Goal: Task Accomplishment & Management: Manage account settings

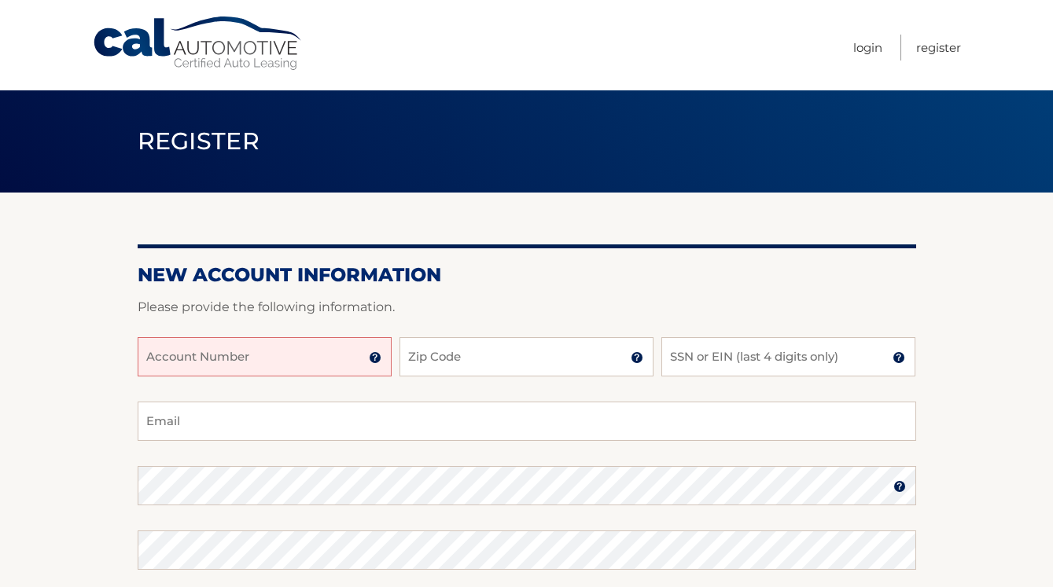
click at [310, 366] on input "Account Number" at bounding box center [265, 356] width 254 height 39
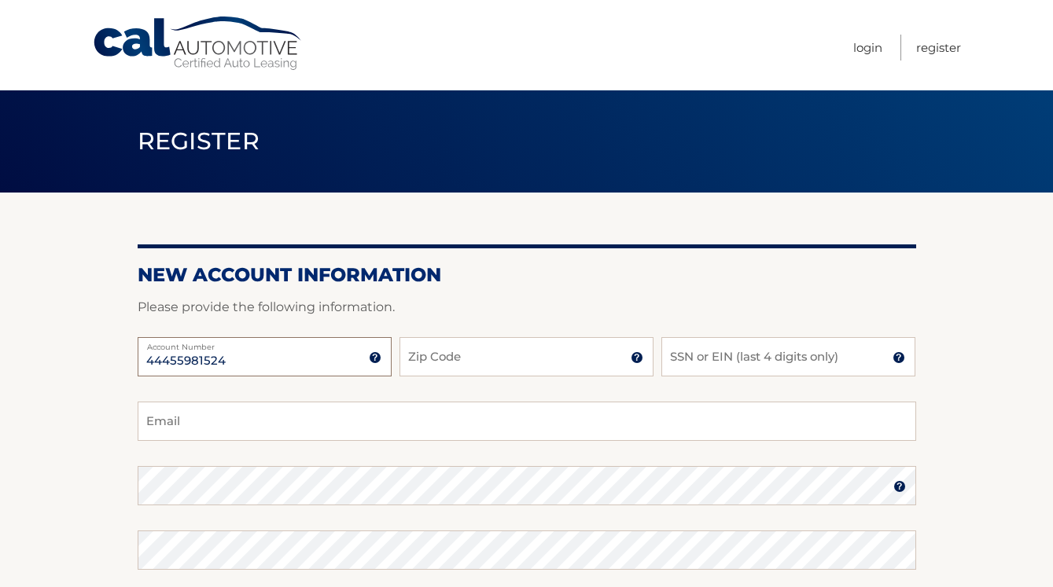
type input "44455981524"
type input "11418"
click at [710, 359] on input "SSN or EIN (last 4 digits only)" at bounding box center [788, 356] width 254 height 39
type input "9486"
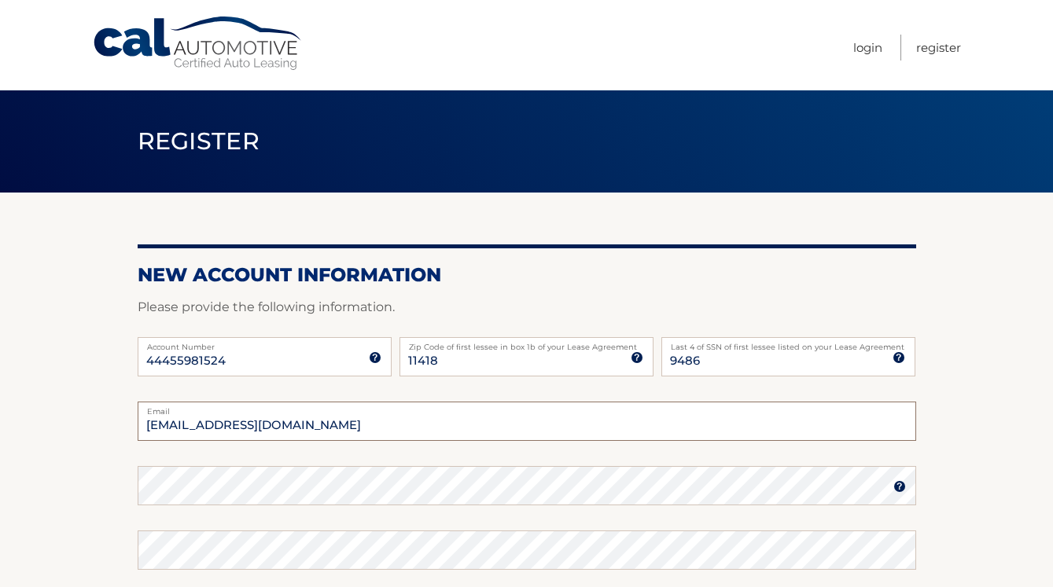
type input "ixcolin418@gmail.com"
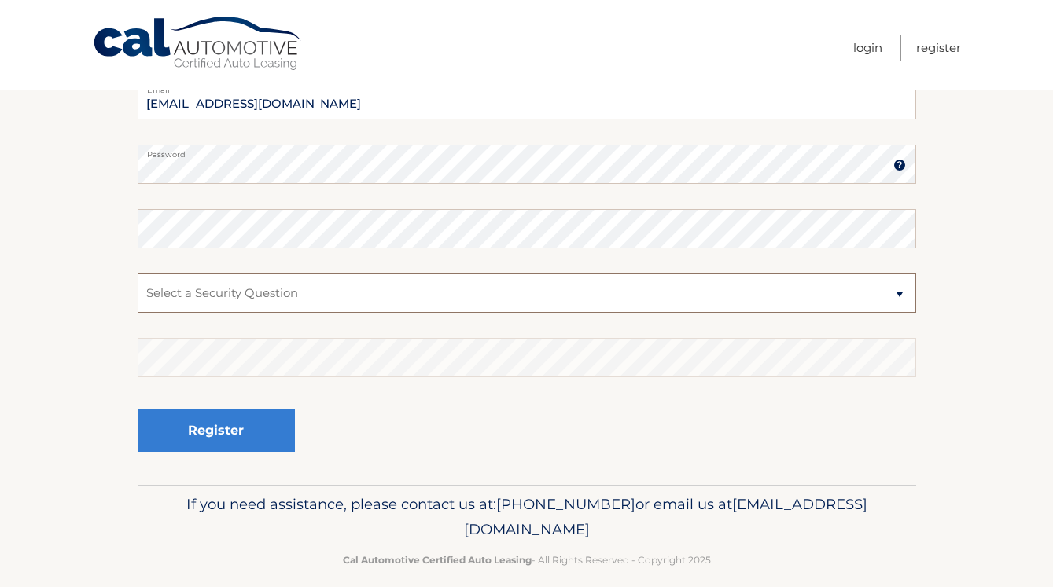
click at [215, 430] on button "Register" at bounding box center [216, 430] width 157 height 43
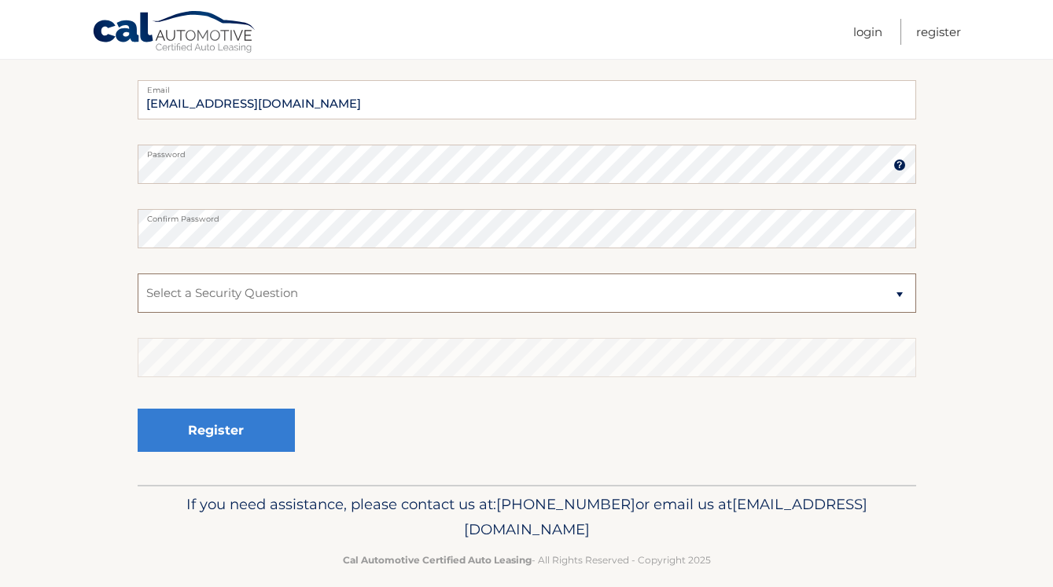
select select "2"
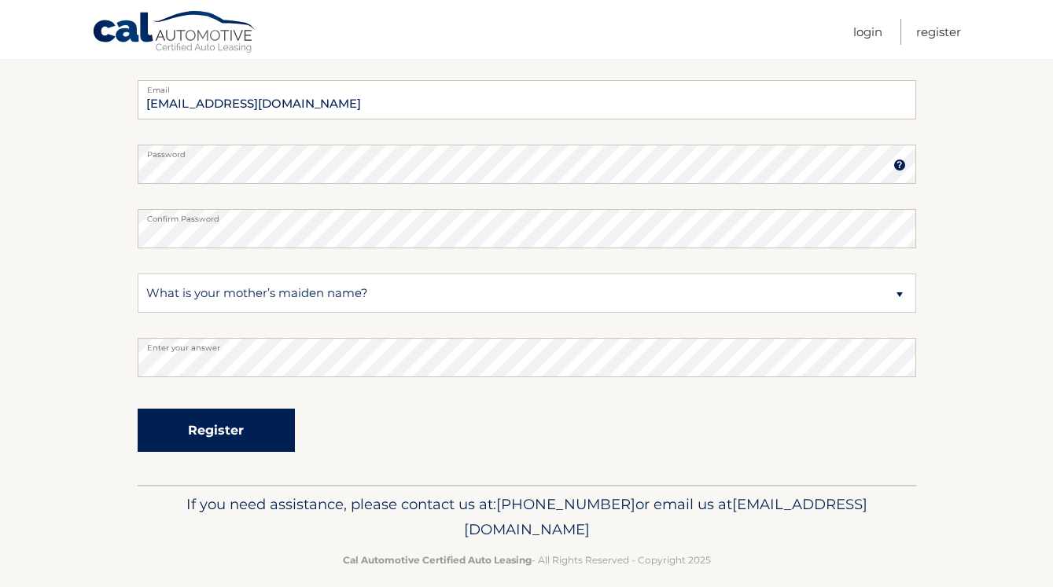
click at [234, 432] on button "Register" at bounding box center [216, 430] width 157 height 43
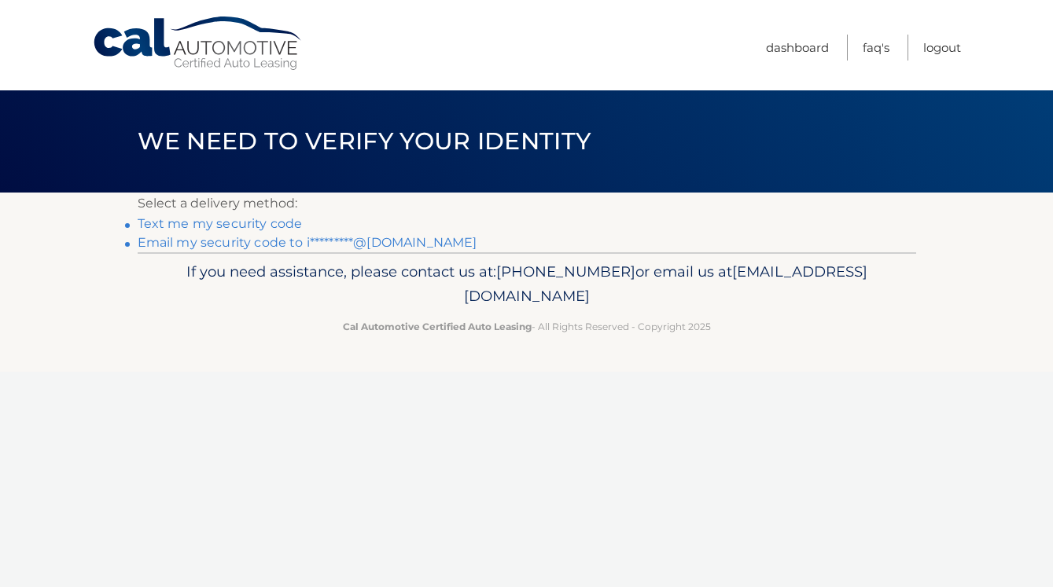
click at [235, 225] on link "Text me my security code" at bounding box center [220, 223] width 165 height 15
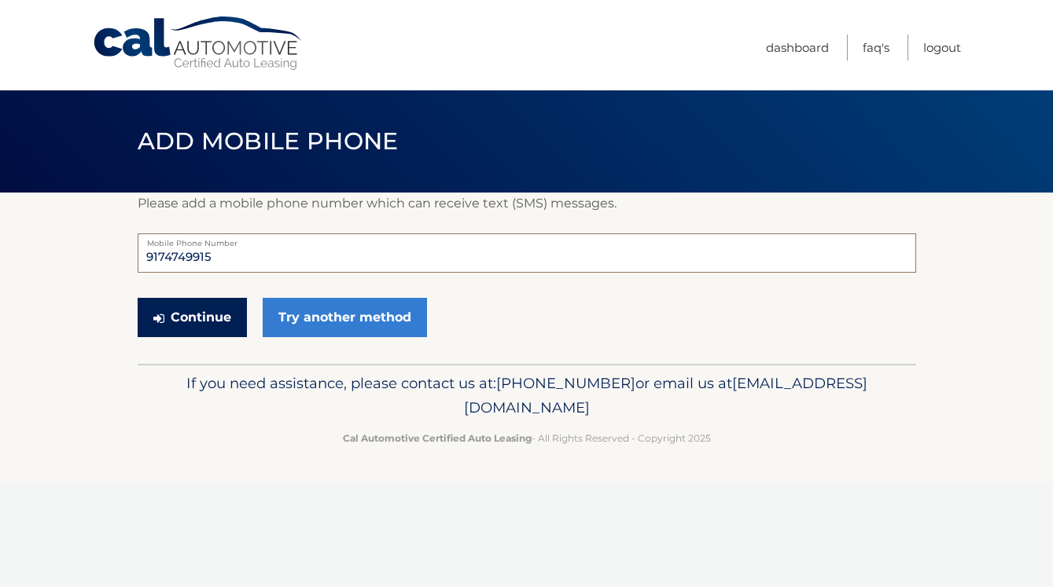
type input "9174749915"
click at [226, 324] on button "Continue" at bounding box center [192, 317] width 109 height 39
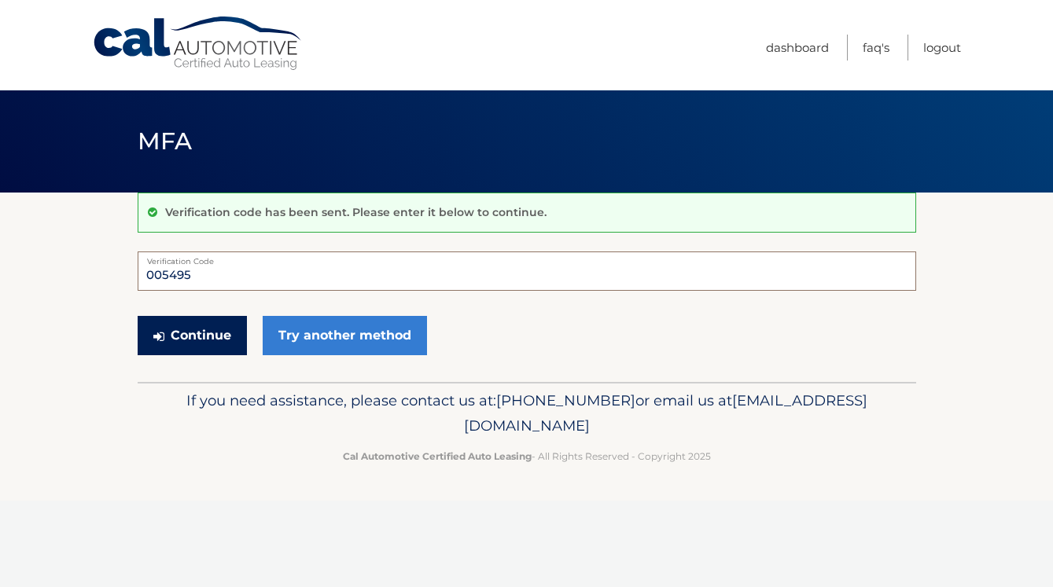
type input "005495"
click at [213, 335] on button "Continue" at bounding box center [192, 335] width 109 height 39
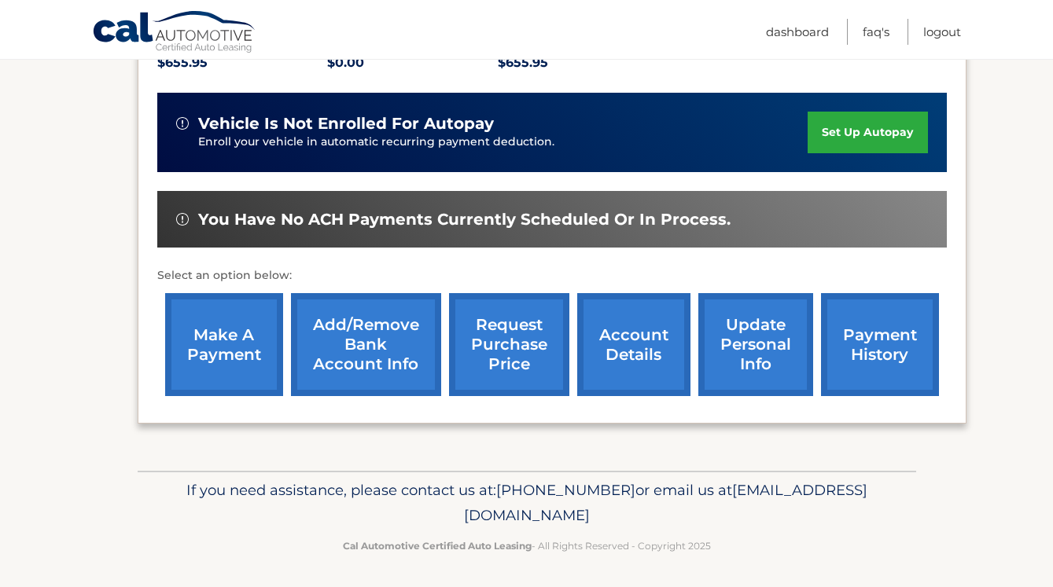
scroll to position [362, 0]
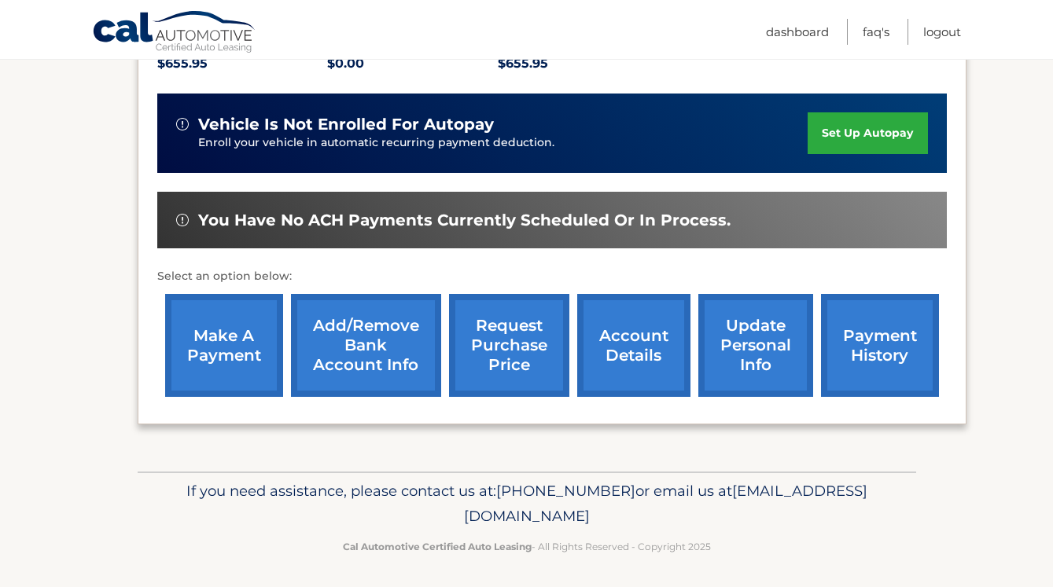
click at [357, 336] on link "Add/Remove bank account info" at bounding box center [366, 345] width 150 height 103
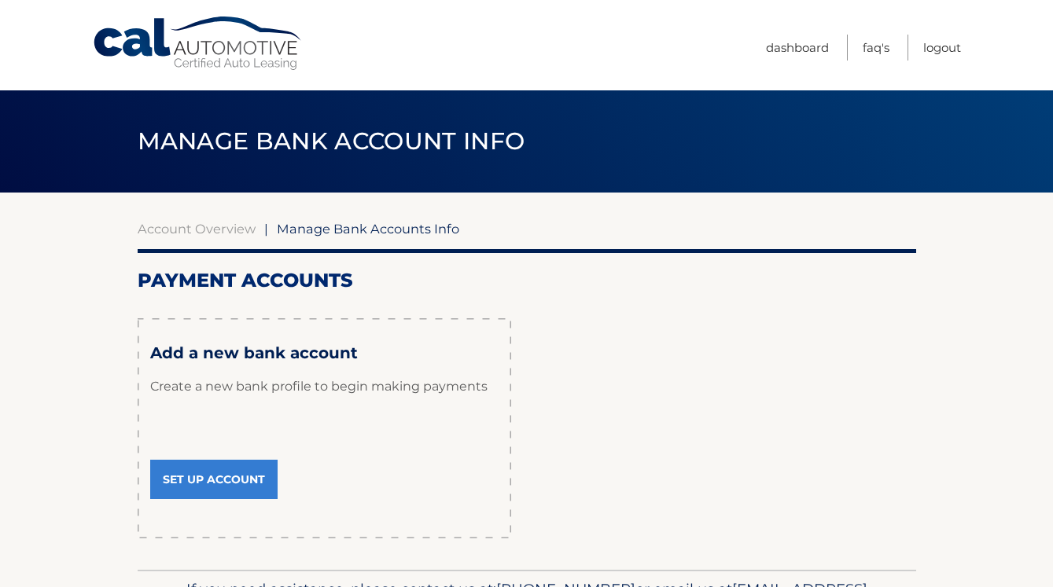
click at [186, 487] on link "Set Up Account" at bounding box center [213, 479] width 127 height 39
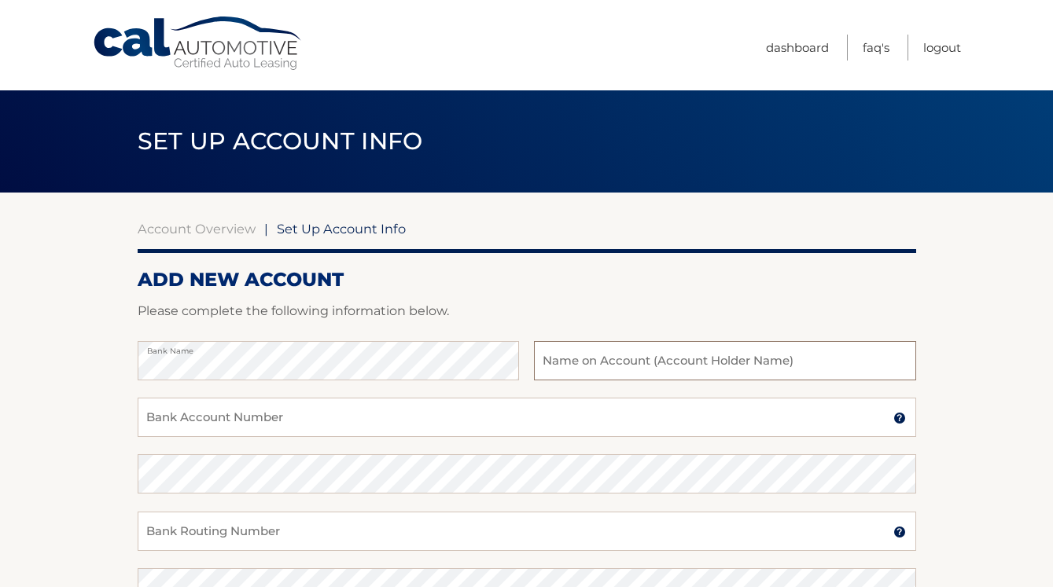
click at [839, 373] on input "text" at bounding box center [724, 360] width 381 height 39
type input "Eyra Ixcolin Ventura"
click at [343, 425] on input "Bank Account Number" at bounding box center [527, 417] width 778 height 39
type input "8816058518"
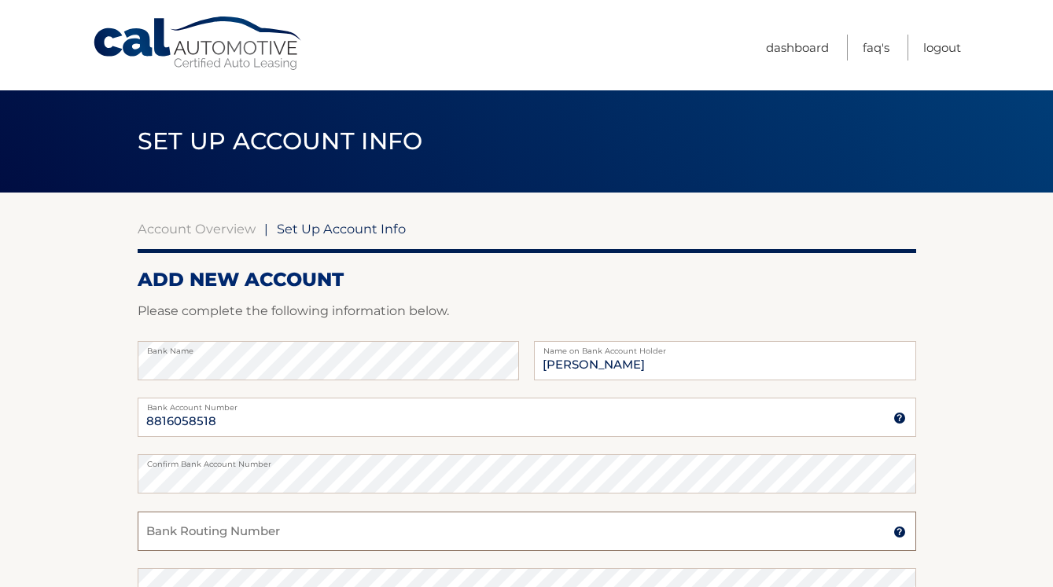
click at [417, 533] on input "Bank Routing Number" at bounding box center [527, 531] width 778 height 39
type input "031176110"
click at [992, 511] on section "Account Overview | Set Up Account Info ADD NEW ACCOUNT Please complete the foll…" at bounding box center [526, 493] width 1053 height 600
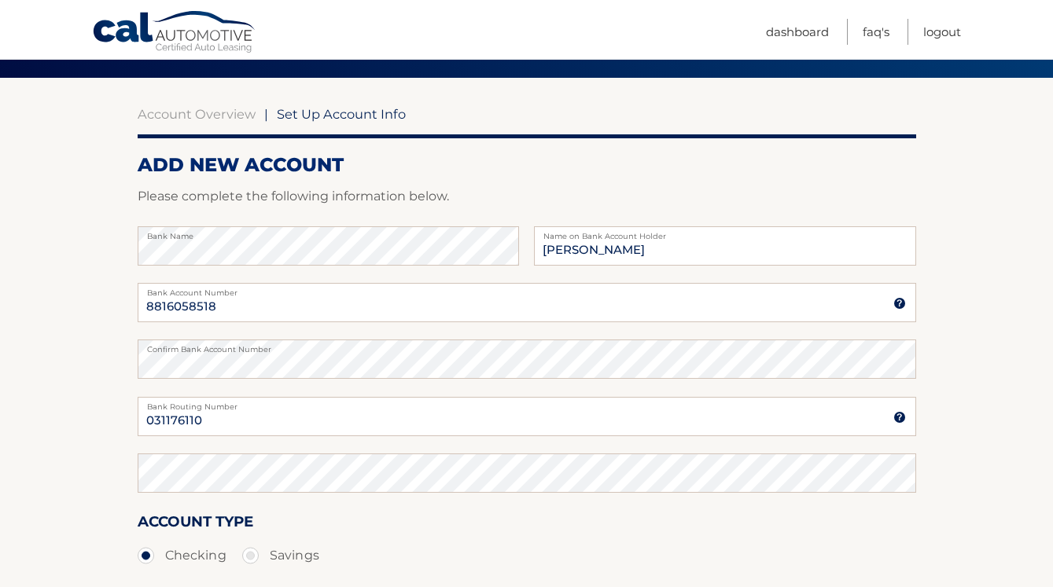
scroll to position [116, 0]
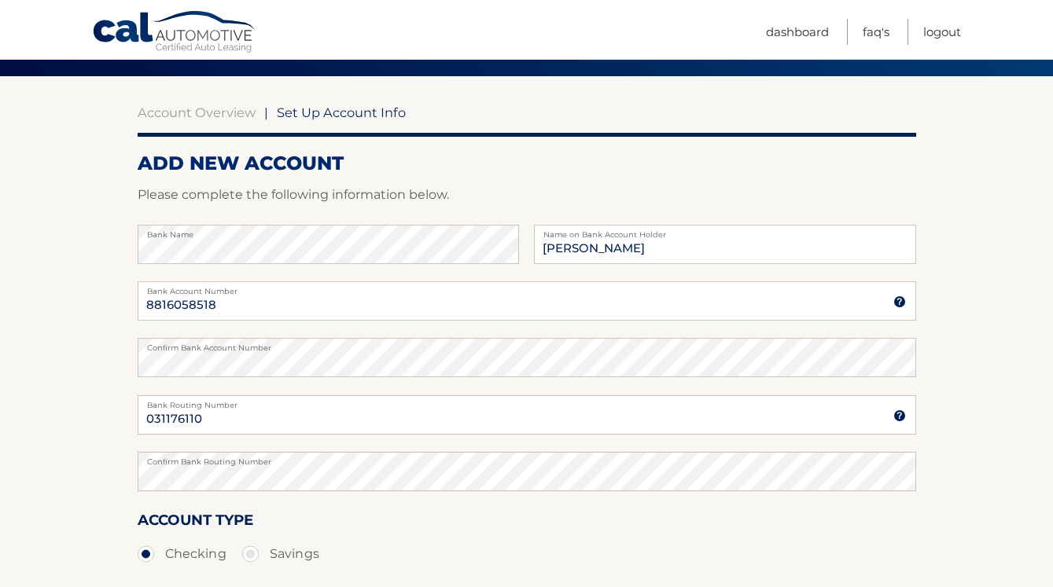
click at [578, 517] on div "Account Type Checking Savings" at bounding box center [527, 539] width 778 height 61
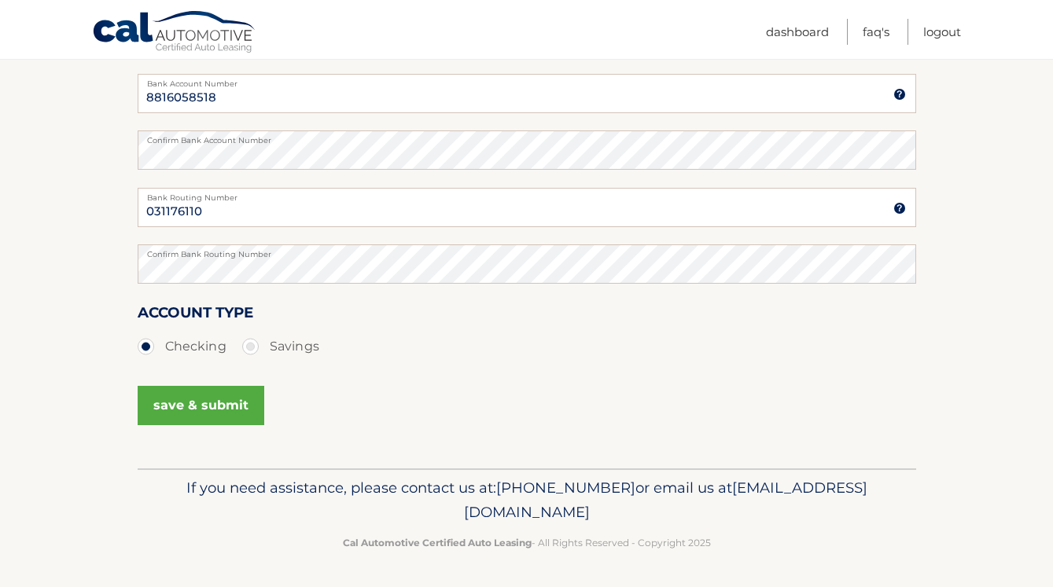
scroll to position [322, 0]
click at [200, 411] on button "save & submit" at bounding box center [201, 407] width 127 height 39
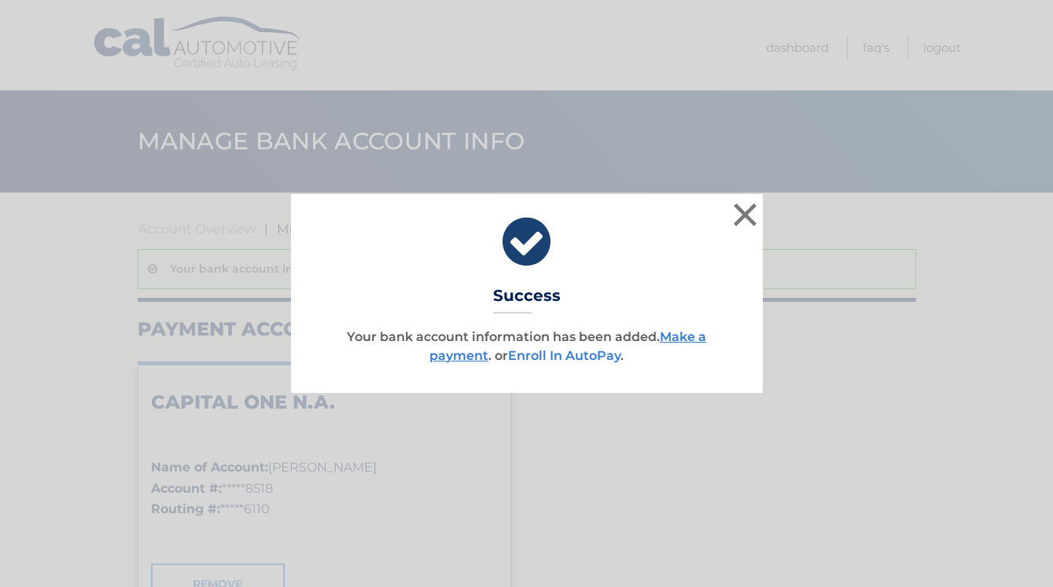
click at [598, 358] on link "Enroll In AutoPay" at bounding box center [564, 355] width 112 height 15
click at [470, 355] on link "Make a payment" at bounding box center [567, 346] width 277 height 34
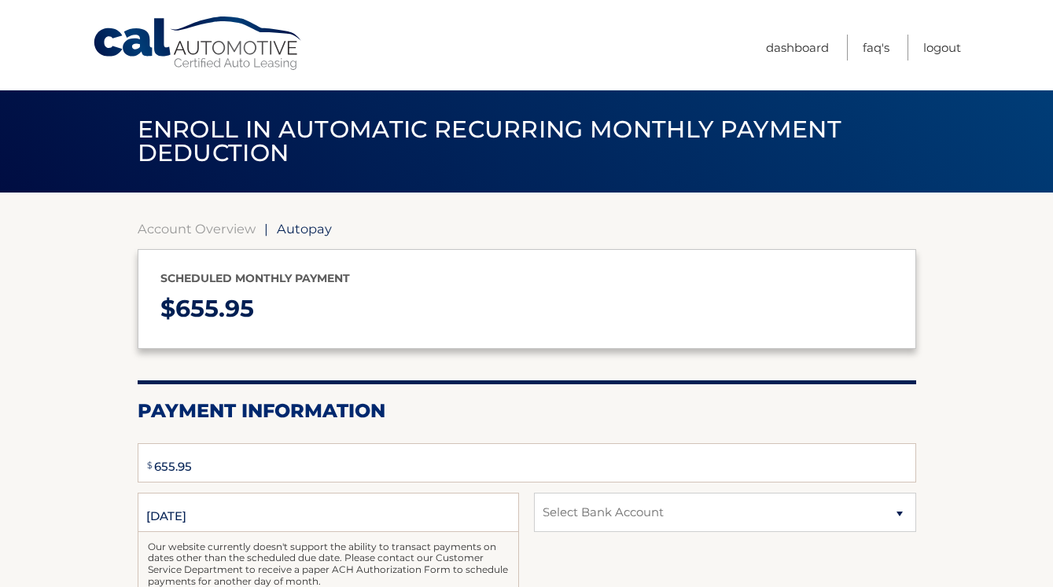
select select "NzhmZDQ4ZWYtNmYwOS00MzVkLWI5ZGYtMWZmM2YzNjgzODM4"
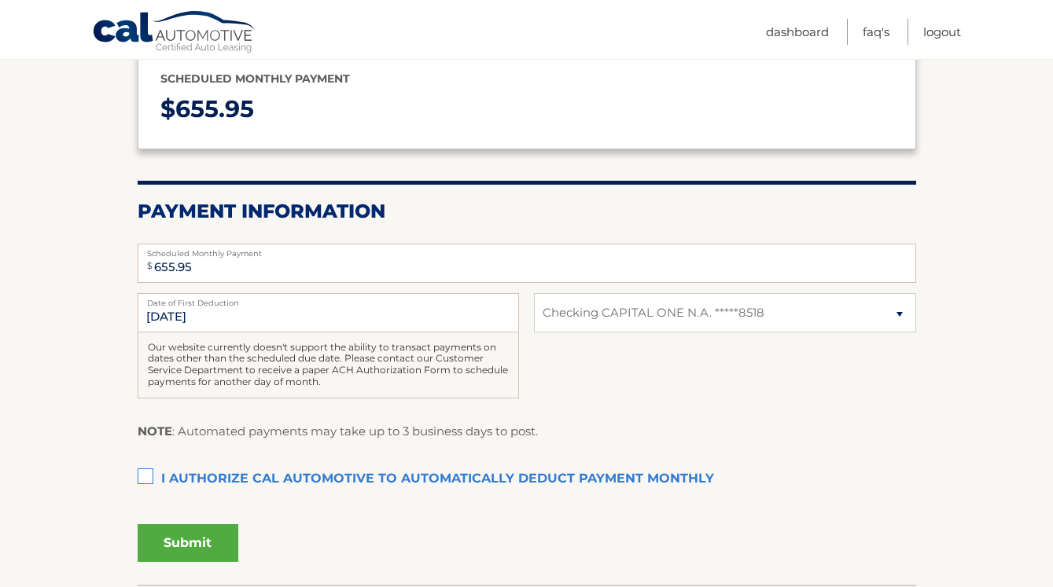
scroll to position [206, 0]
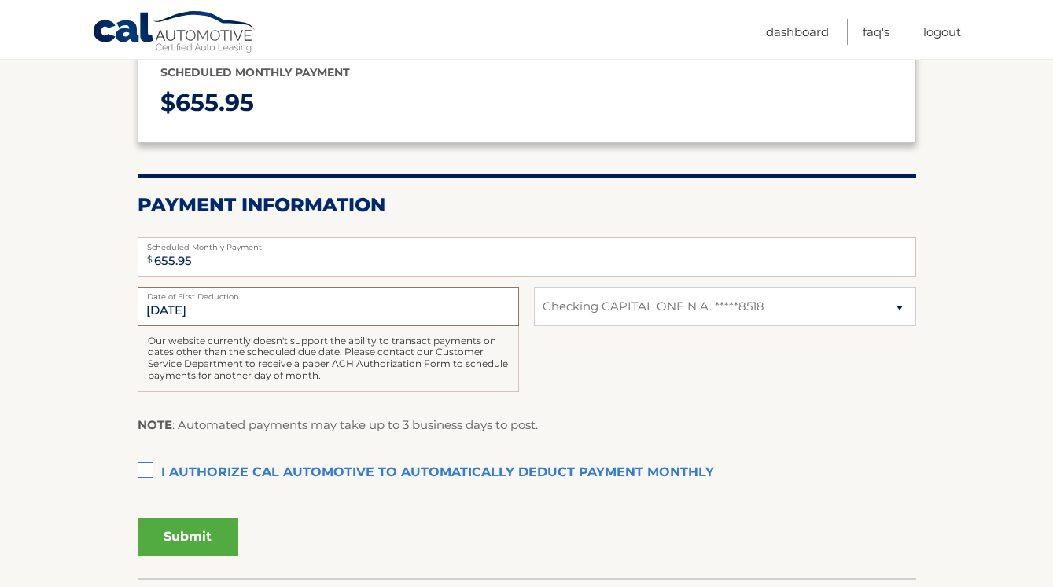
click at [148, 311] on input "[DATE]" at bounding box center [328, 306] width 381 height 39
click at [152, 308] on input "[DATE]" at bounding box center [328, 306] width 381 height 39
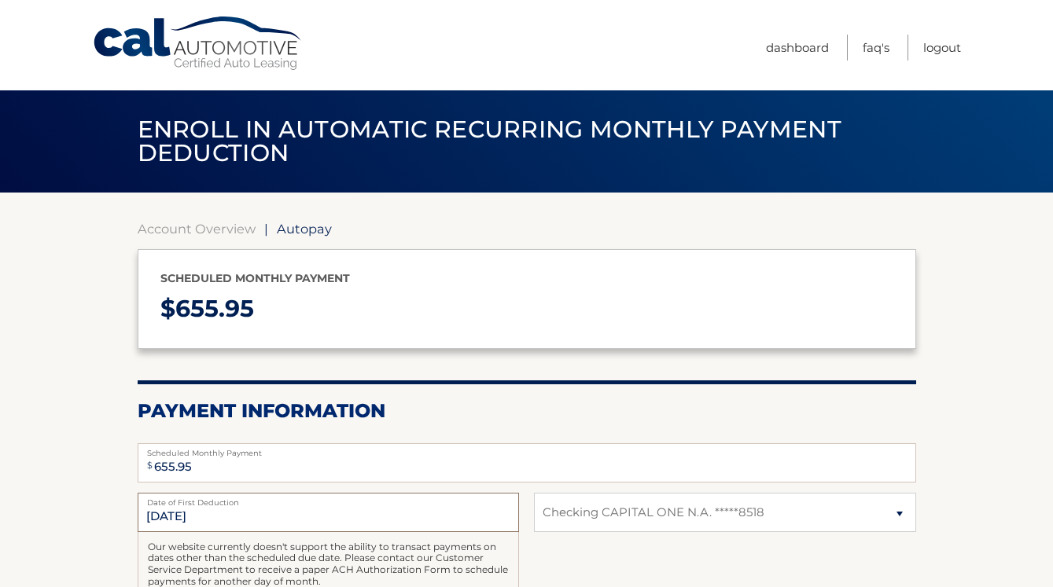
scroll to position [0, 0]
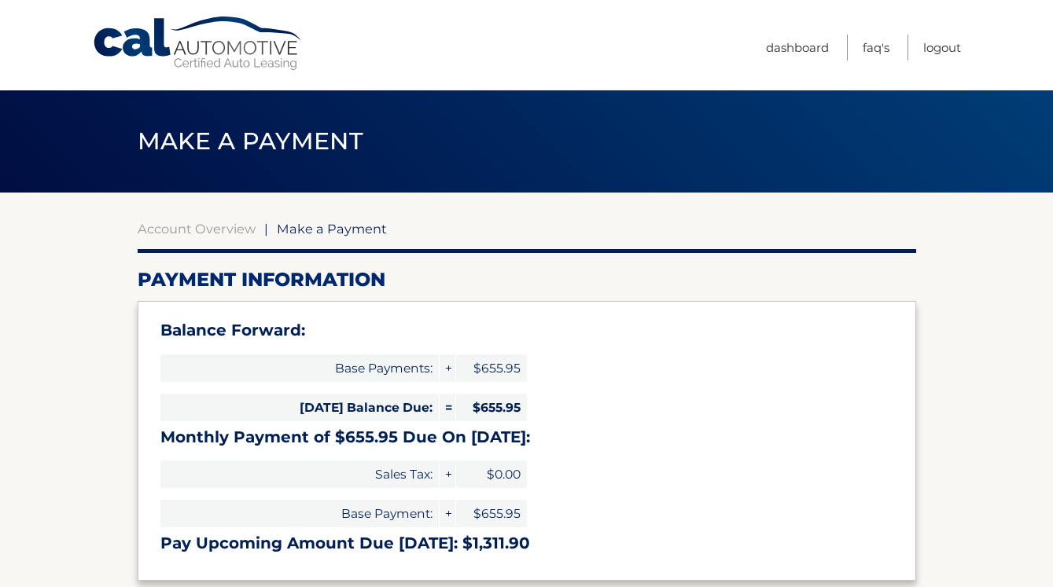
select select "NzhmZDQ4ZWYtNmYwOS00MzVkLWI5ZGYtMWZmM2YzNjgzODM4"
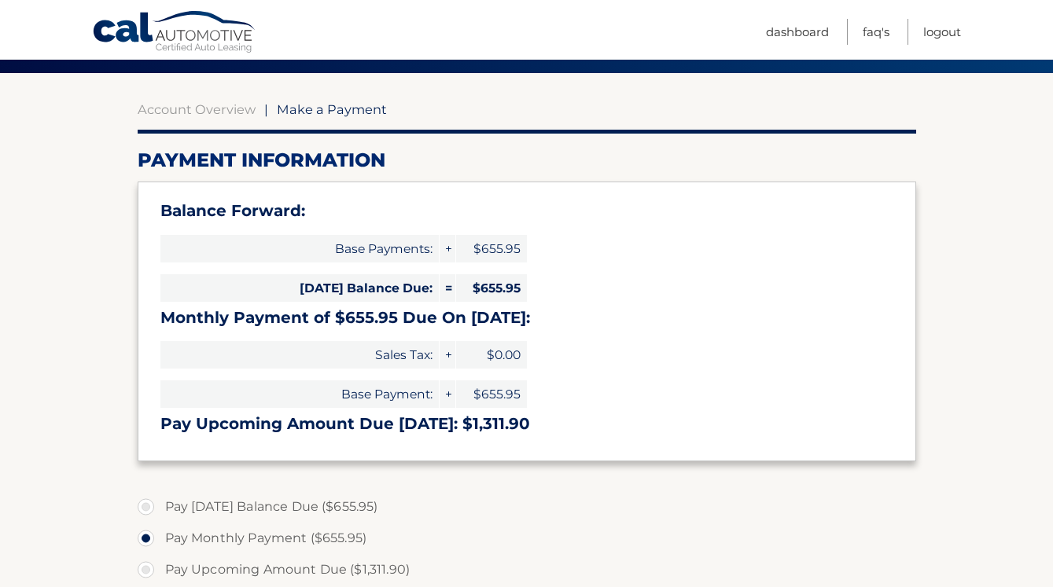
scroll to position [182, 0]
